Goal: Transaction & Acquisition: Purchase product/service

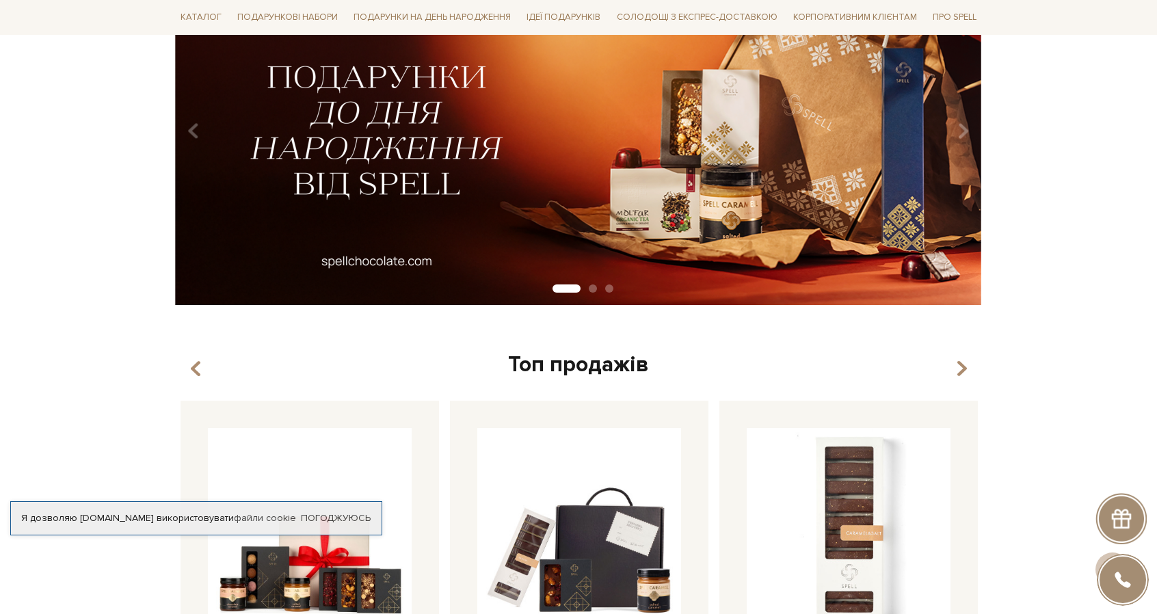
scroll to position [273, 0]
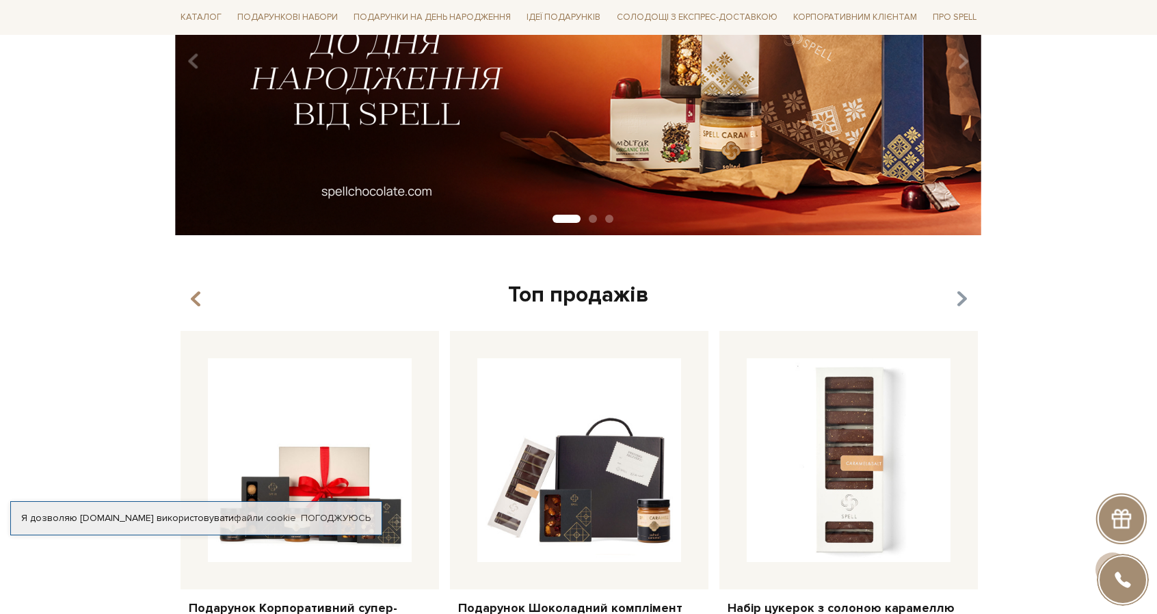
click at [965, 300] on div "Топ продажів Набір цукерок з солоною карамеллю 1 2" at bounding box center [578, 509] width 823 height 457
click at [954, 297] on button "button" at bounding box center [960, 299] width 14 height 23
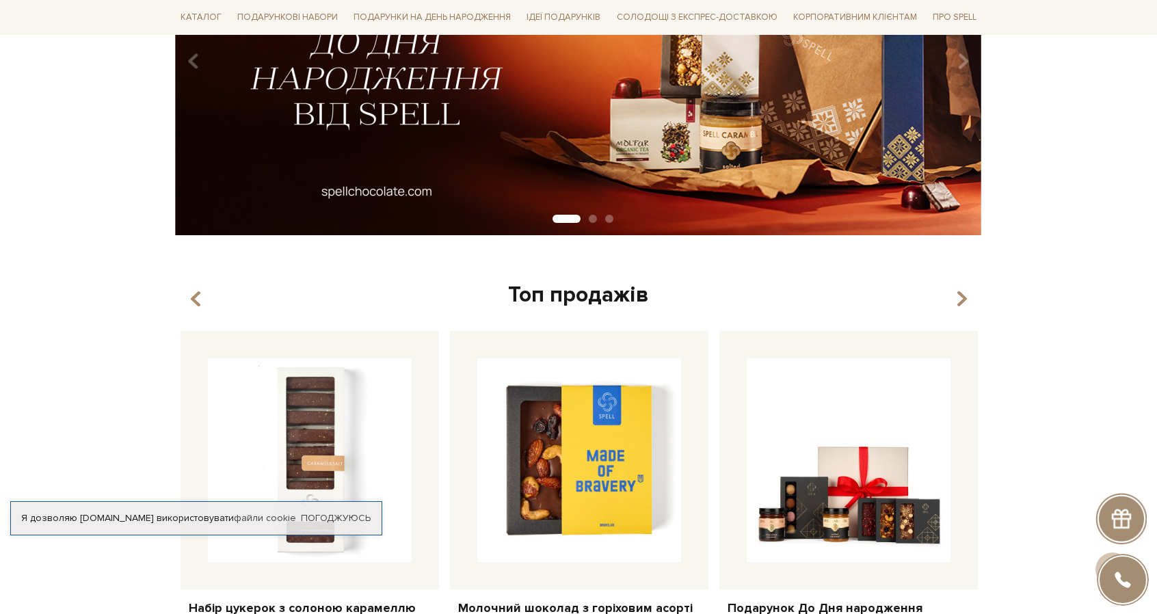
click at [954, 297] on button "button" at bounding box center [960, 299] width 14 height 23
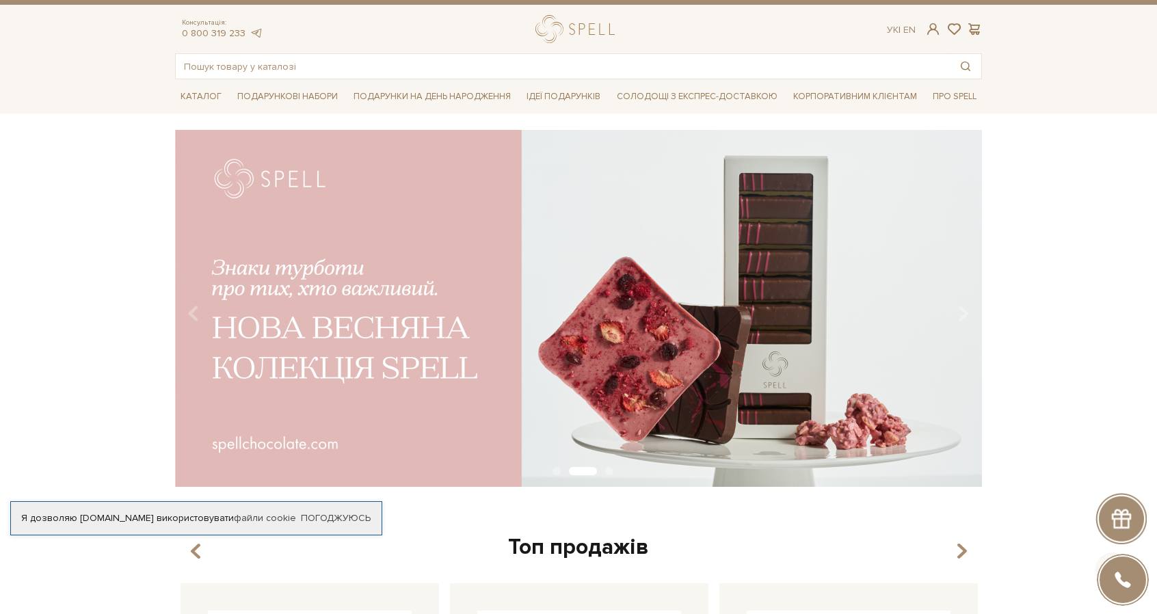
scroll to position [0, 0]
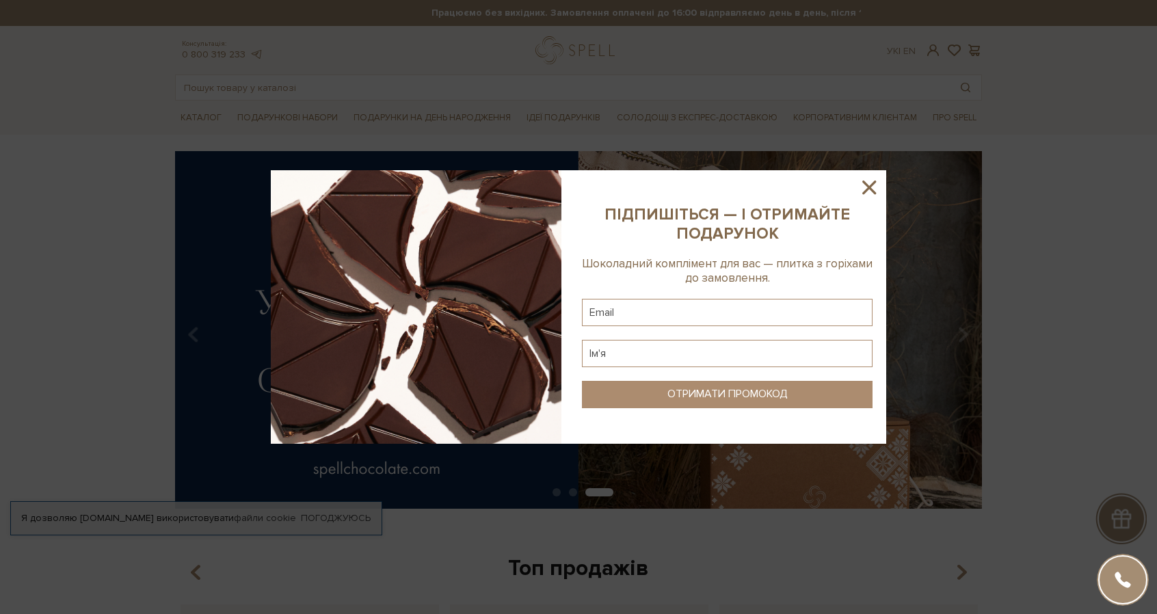
drag, startPoint x: 875, startPoint y: 192, endPoint x: 885, endPoint y: 193, distance: 10.3
click at [885, 193] on div at bounding box center [578, 306] width 615 height 273
click at [871, 187] on icon at bounding box center [868, 187] width 23 height 23
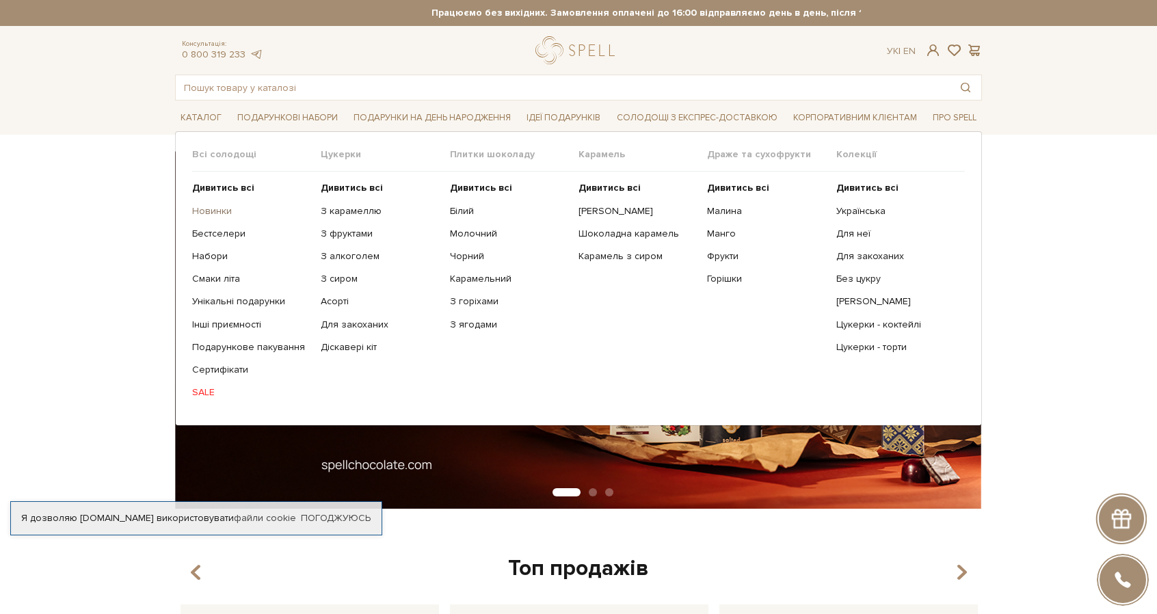
click at [216, 207] on link "Новинки" at bounding box center [251, 211] width 118 height 12
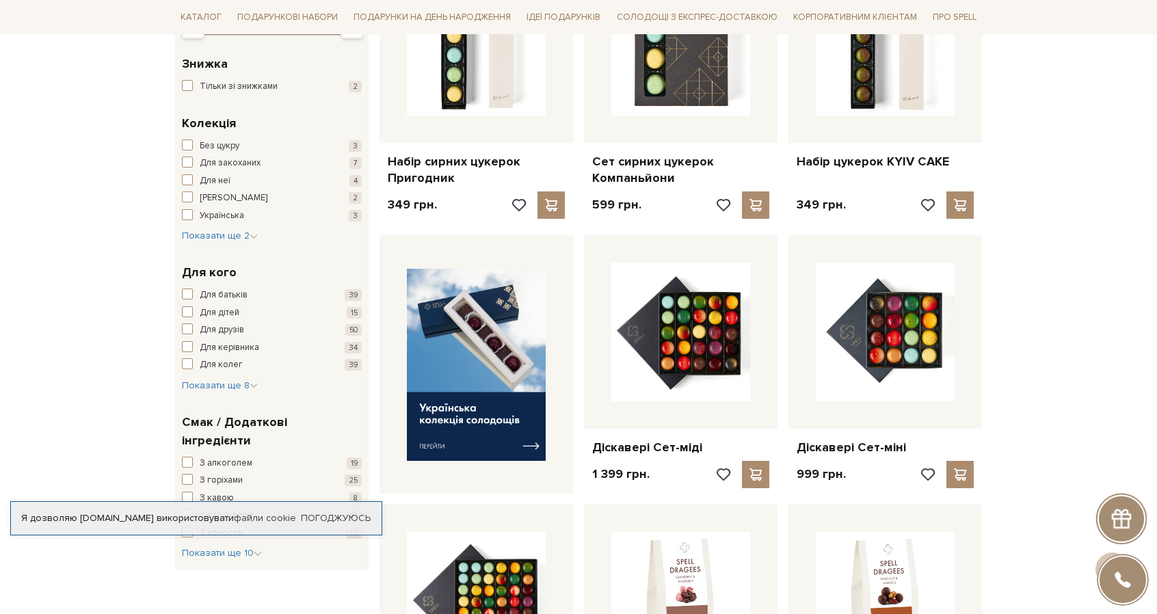
scroll to position [342, 0]
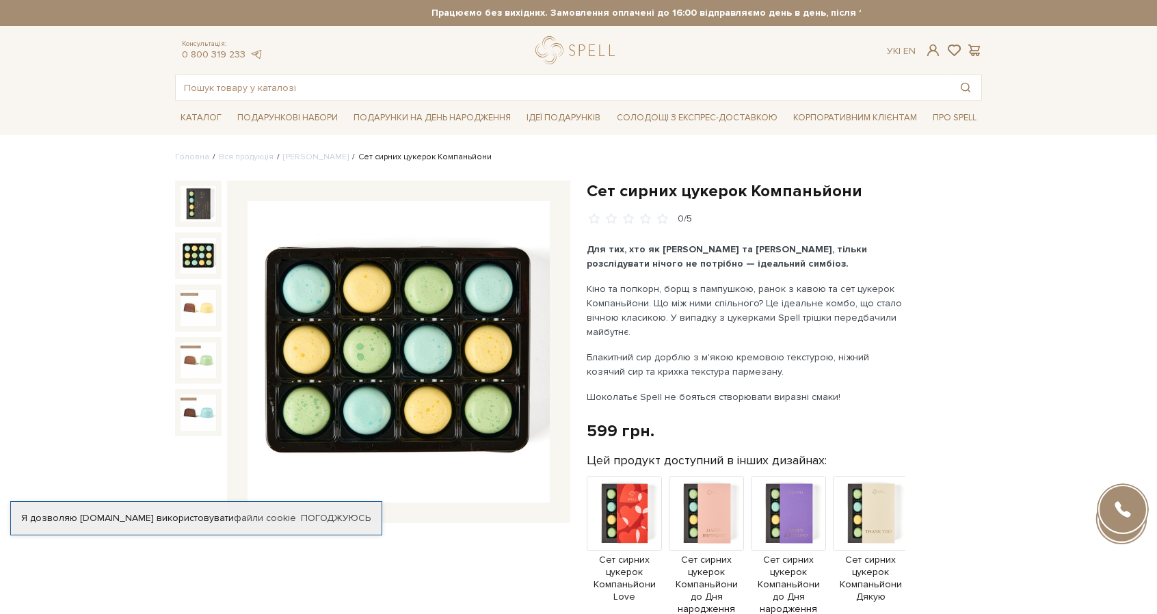
click at [200, 260] on img at bounding box center [198, 256] width 36 height 36
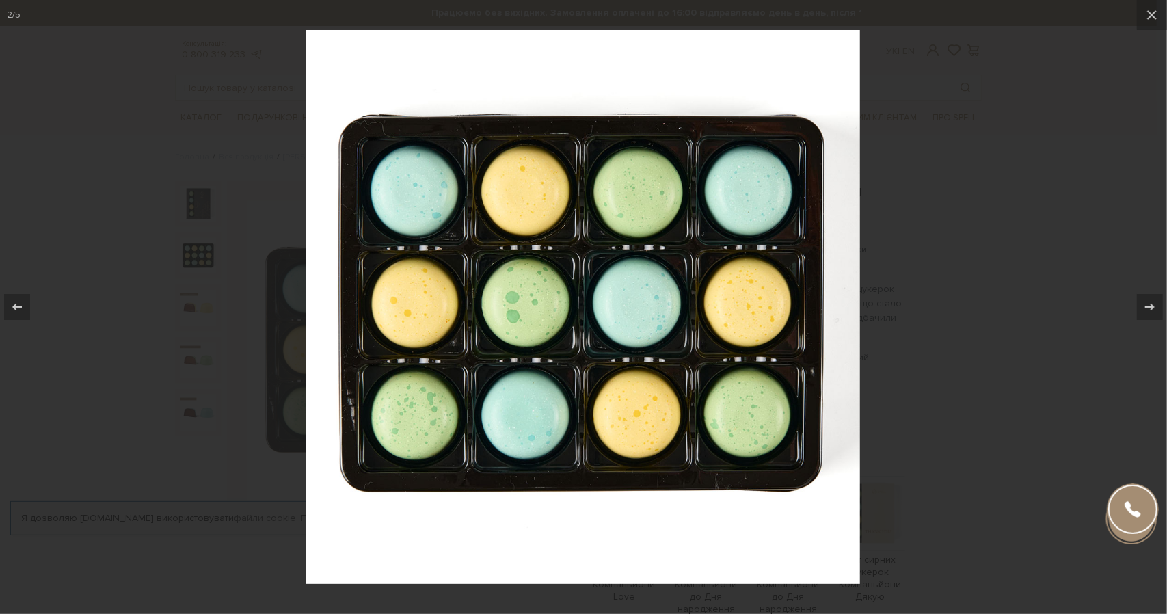
click at [1074, 273] on div at bounding box center [583, 307] width 1167 height 614
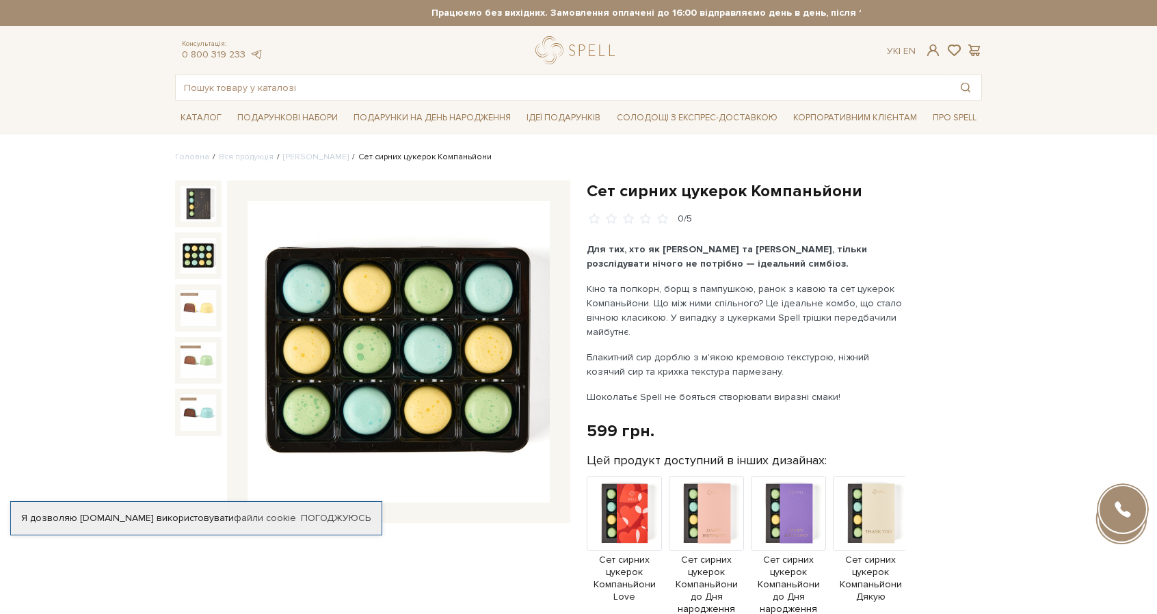
drag, startPoint x: 742, startPoint y: 371, endPoint x: 583, endPoint y: 354, distance: 160.9
click at [583, 354] on div "Сет сирних цукерок Компаньйони 0/5" at bounding box center [784, 539] width 412 height 719
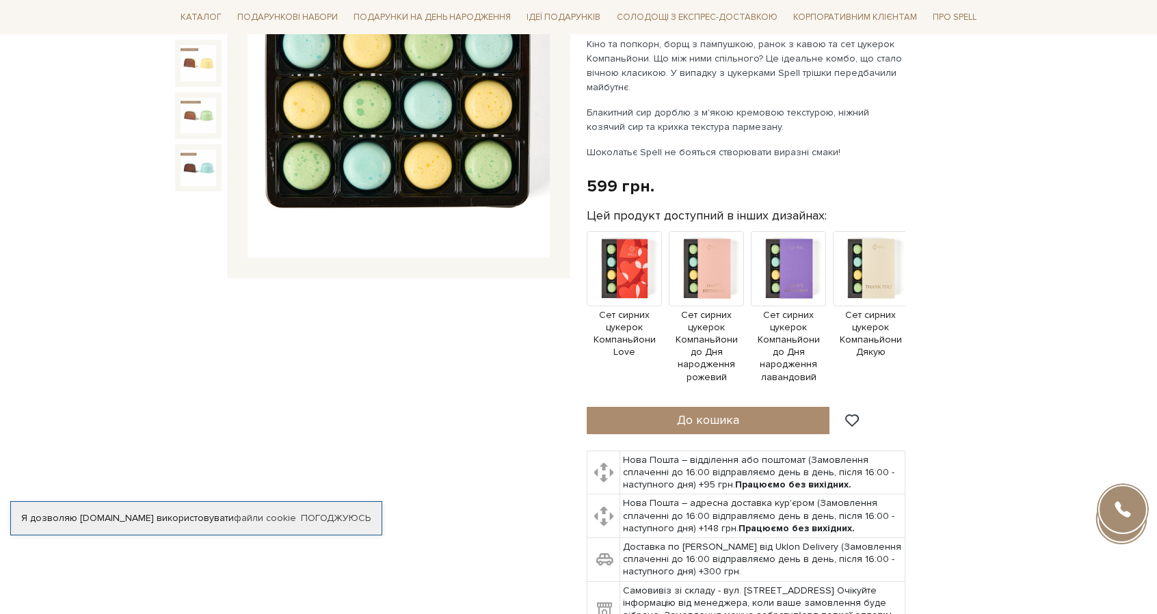
scroll to position [342, 0]
